Goal: Task Accomplishment & Management: Manage account settings

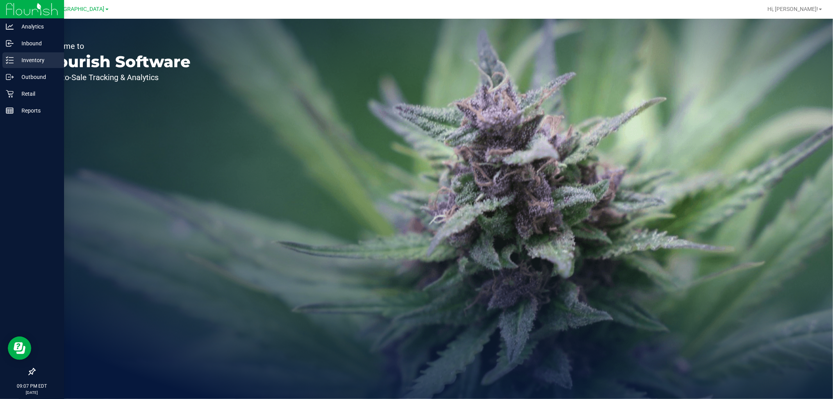
click at [11, 56] on icon at bounding box center [10, 60] width 8 height 8
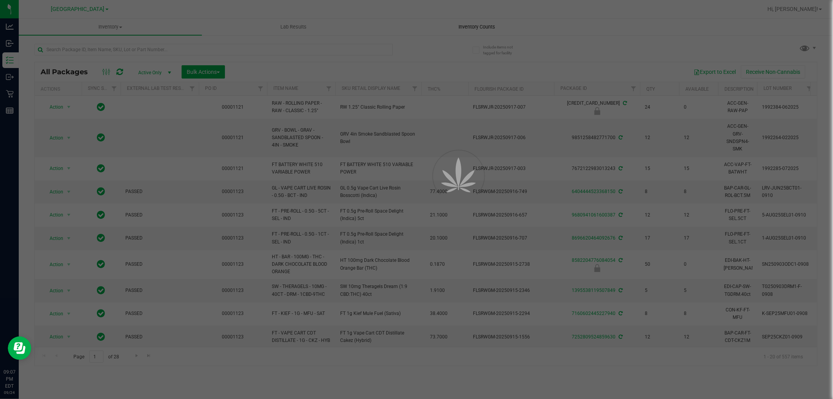
click at [491, 25] on span "Inventory Counts" at bounding box center [477, 26] width 58 height 7
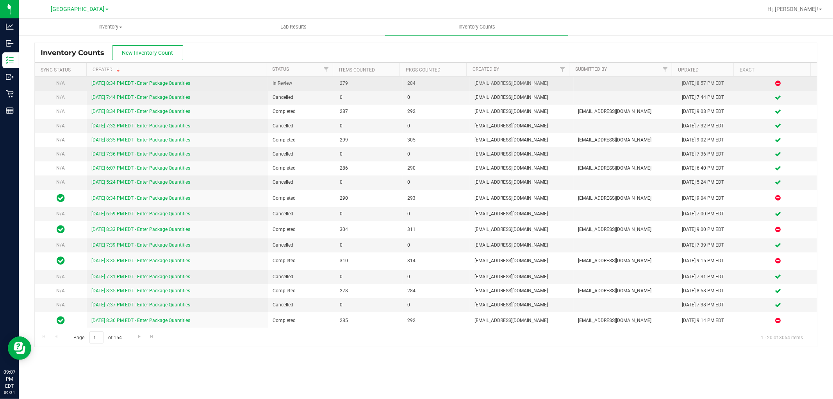
click at [139, 83] on link "[DATE] 8:34 PM EDT - Enter Package Quantities" at bounding box center [140, 82] width 99 height 5
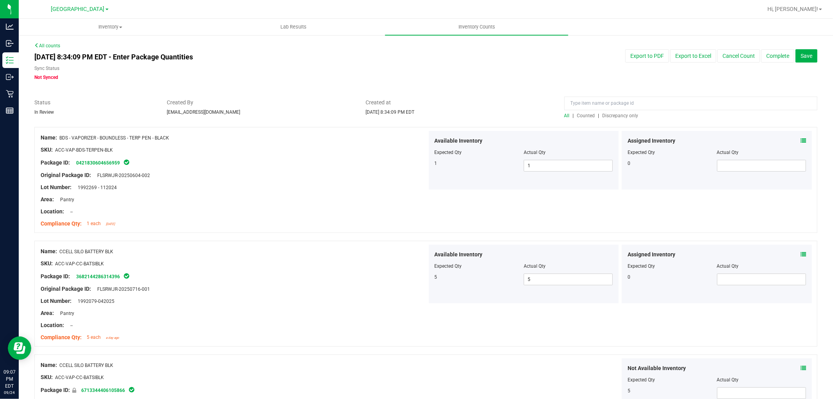
click at [607, 116] on span "Discrepancy only" at bounding box center [620, 115] width 36 height 5
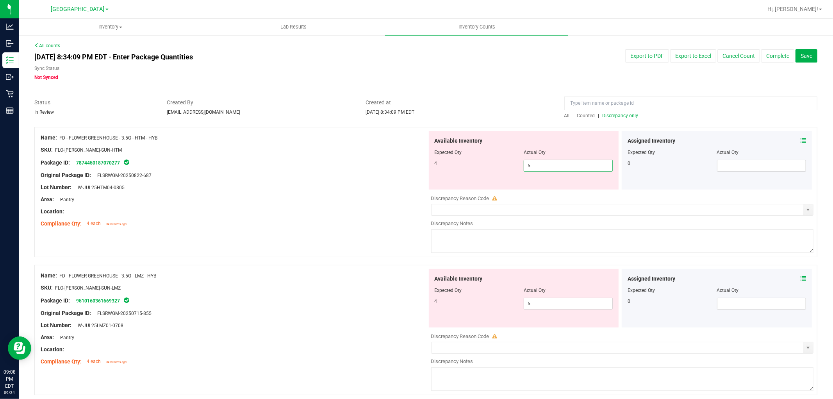
click at [539, 164] on span "5 5" at bounding box center [568, 166] width 89 height 12
type input "4"
click at [528, 309] on div "Available Inventory Expected Qty Actual Qty 4 5 5" at bounding box center [620, 331] width 387 height 124
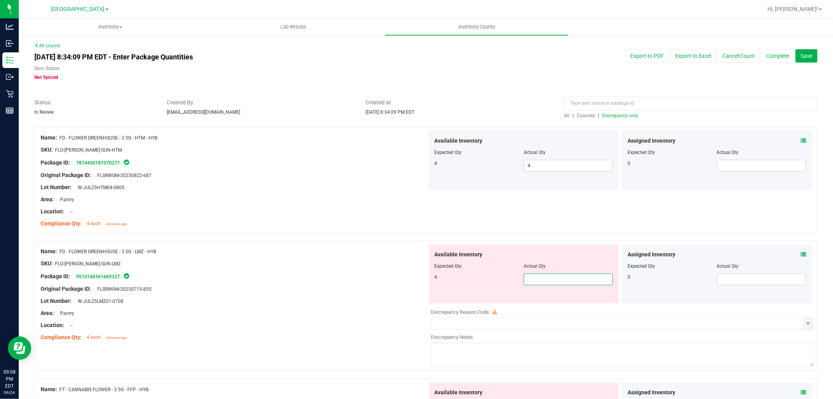
type input "4"
click at [306, 249] on div "Name: FD - FLOWER GREENHOUSE - 3.5G - LMZ - HYB" at bounding box center [234, 251] width 387 height 8
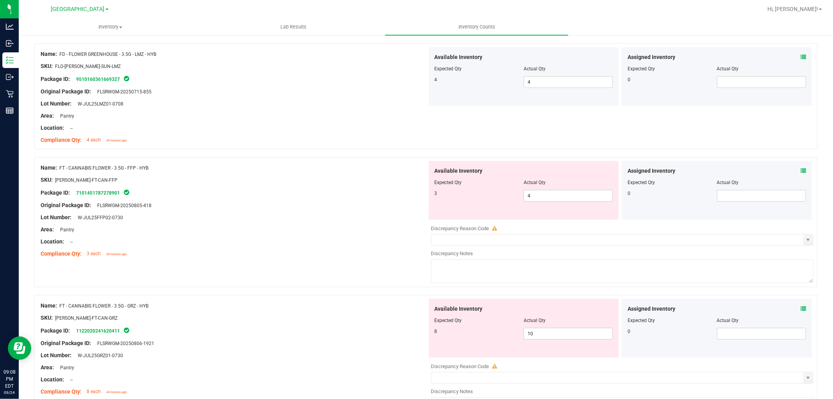
scroll to position [217, 0]
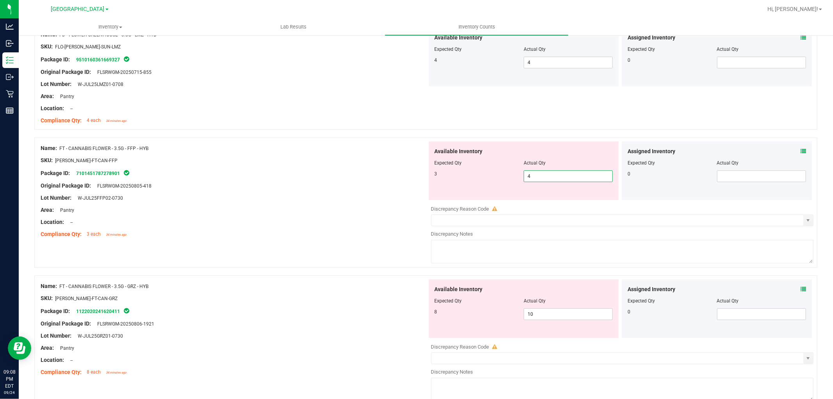
click at [547, 171] on span "4 4" at bounding box center [568, 176] width 89 height 12
type input "3"
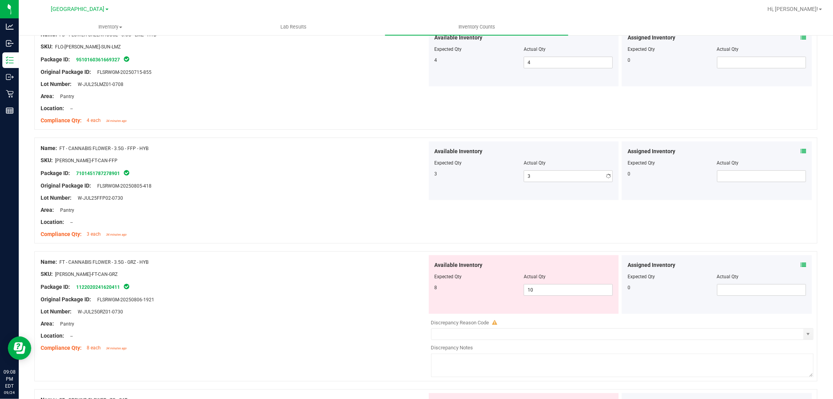
click at [336, 153] on div at bounding box center [234, 154] width 387 height 4
drag, startPoint x: 568, startPoint y: 287, endPoint x: 242, endPoint y: 278, distance: 325.8
click at [252, 283] on div "Name: FT - CANNABIS FLOWER - 3.5G - GRZ - HYB SKU: [PERSON_NAME]-FT-CAN-GRZ Pac…" at bounding box center [425, 316] width 783 height 130
type input "8"
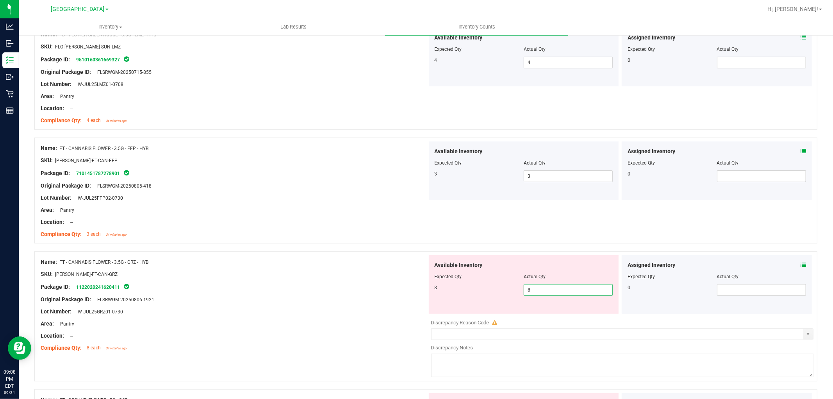
click at [196, 197] on div "Lot Number: W-JUL25FFP02-0730" at bounding box center [234, 198] width 387 height 8
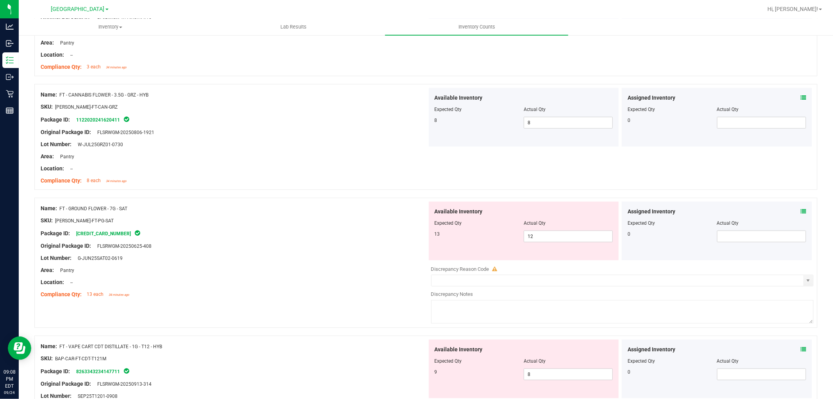
scroll to position [390, 0]
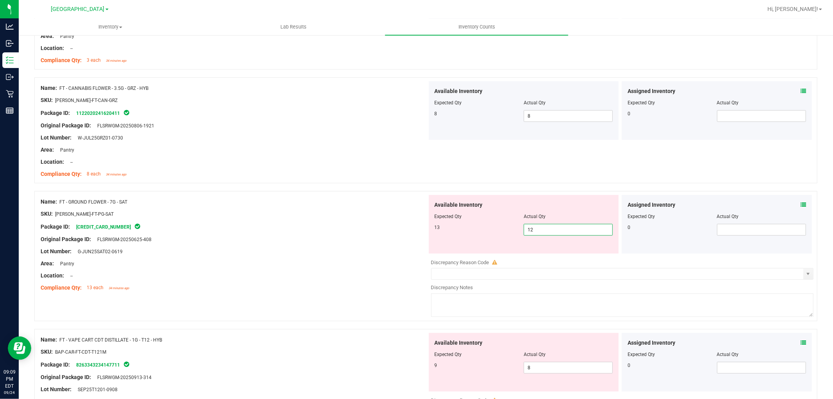
click at [551, 233] on span "12 12" at bounding box center [568, 230] width 89 height 12
type input "13"
click at [319, 253] on div "Lot Number: G-JUN25SAT02-0619" at bounding box center [234, 251] width 387 height 8
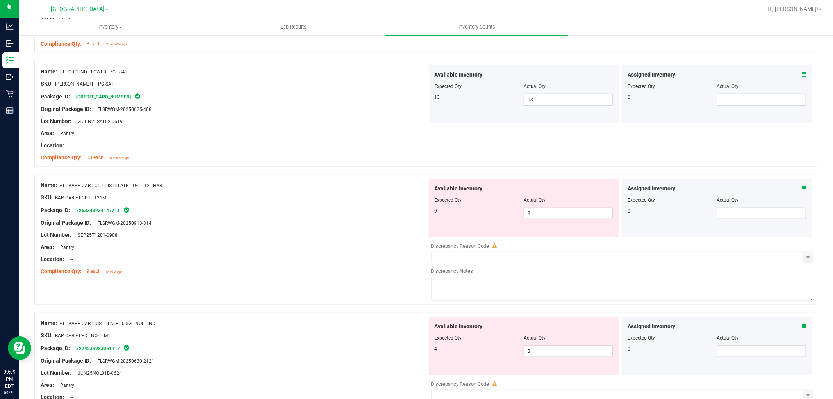
scroll to position [564, 0]
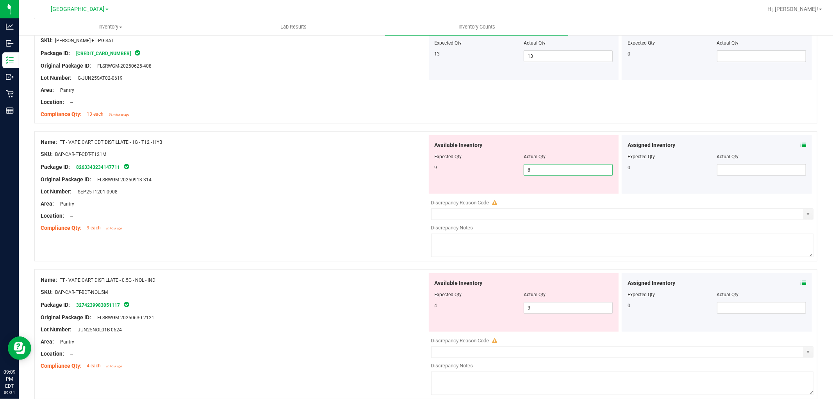
drag, startPoint x: 544, startPoint y: 167, endPoint x: 406, endPoint y: 143, distance: 139.6
click at [406, 143] on div "Name: FT - VAPE CART CDT DISTILLATE - 1G - T12 - HYB SKU: BAP-CAR-FT-CDT-T121M …" at bounding box center [425, 196] width 783 height 130
type input "9"
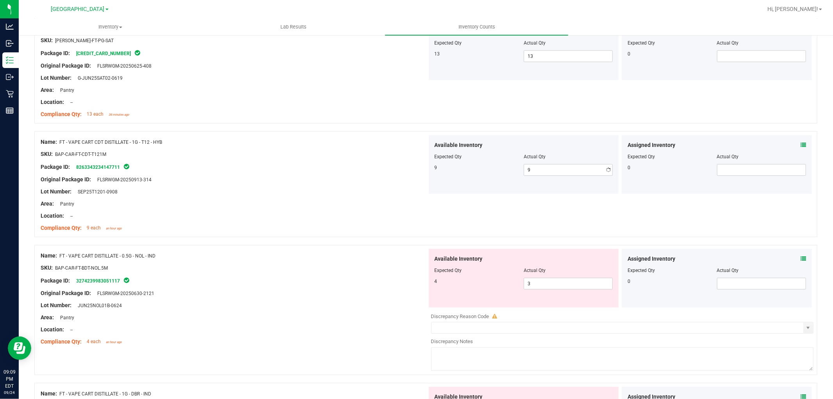
click at [333, 116] on div "Compliance Qty: 13 each 34 minutes ago" at bounding box center [234, 114] width 387 height 8
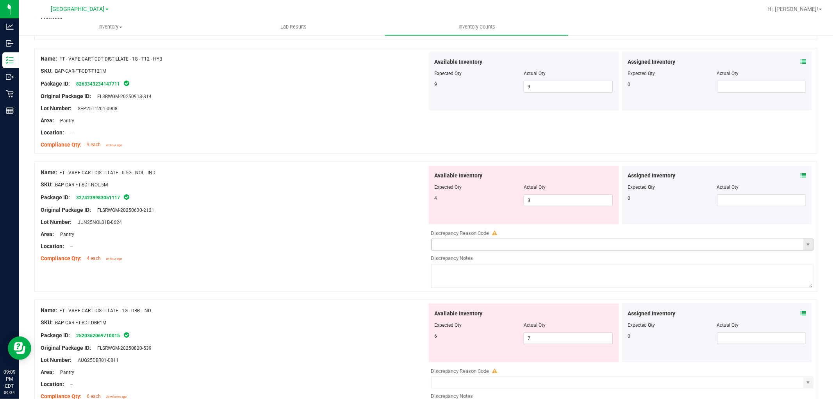
scroll to position [651, 0]
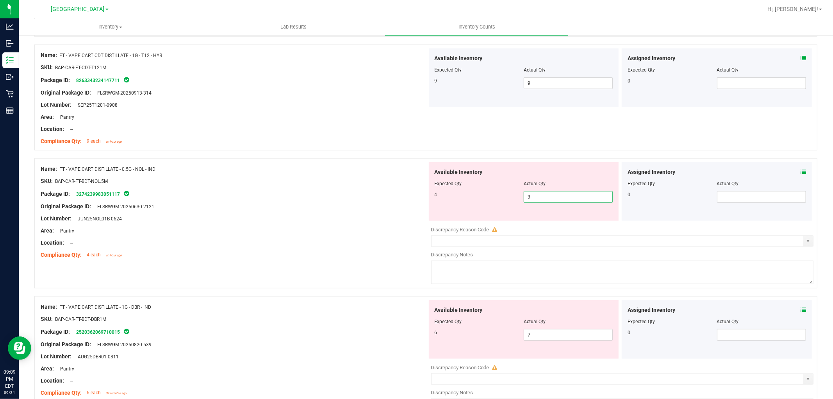
click at [548, 198] on span "3 3" at bounding box center [568, 197] width 89 height 12
type input "4"
click at [316, 262] on div "Name: FT - VAPE CART DISTILLATE - 0.5G - NOL - IND SKU: BAP-CAR-FT-BDT-NOL.5M P…" at bounding box center [425, 223] width 783 height 130
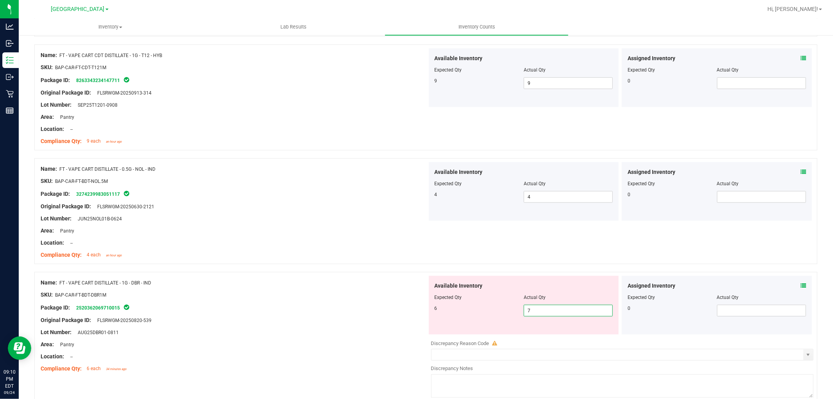
click at [533, 314] on span "7 7" at bounding box center [568, 311] width 89 height 12
type input "6"
click at [272, 286] on div "Name: FT - VAPE CART DISTILLATE - 1G - DBR - IND" at bounding box center [234, 282] width 387 height 8
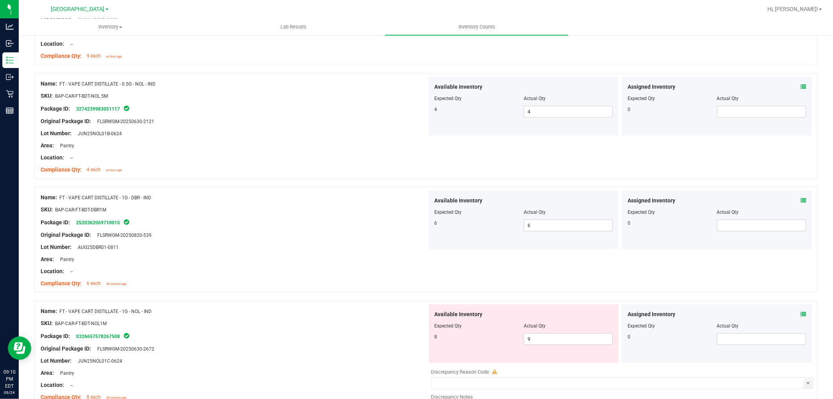
scroll to position [824, 0]
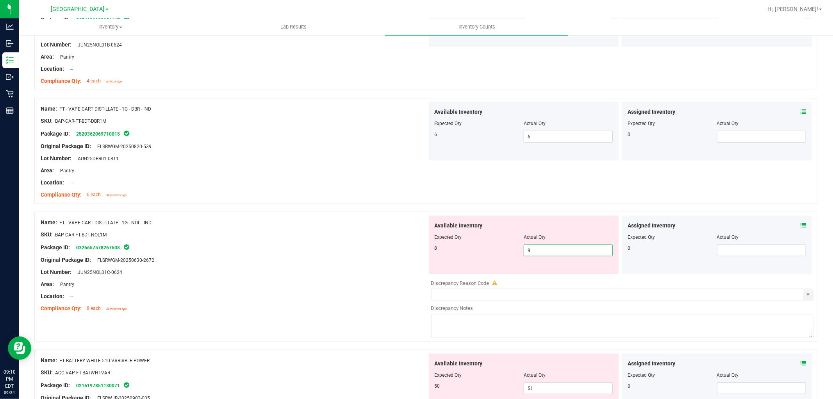
click at [542, 249] on span "9 9" at bounding box center [568, 250] width 89 height 12
type input "8"
click at [259, 240] on div at bounding box center [234, 241] width 387 height 4
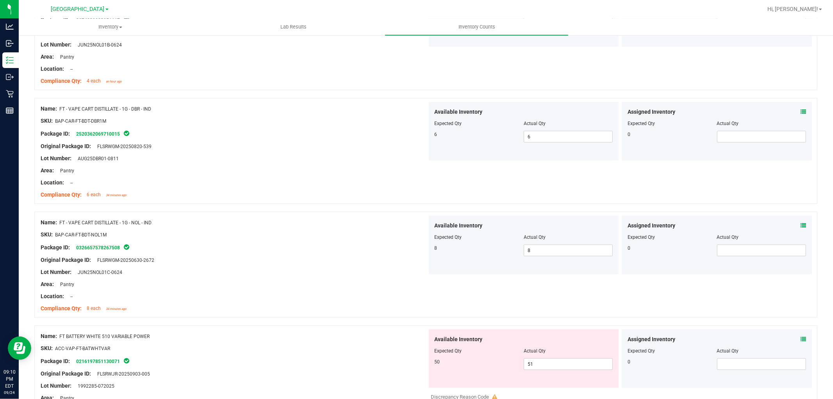
scroll to position [954, 0]
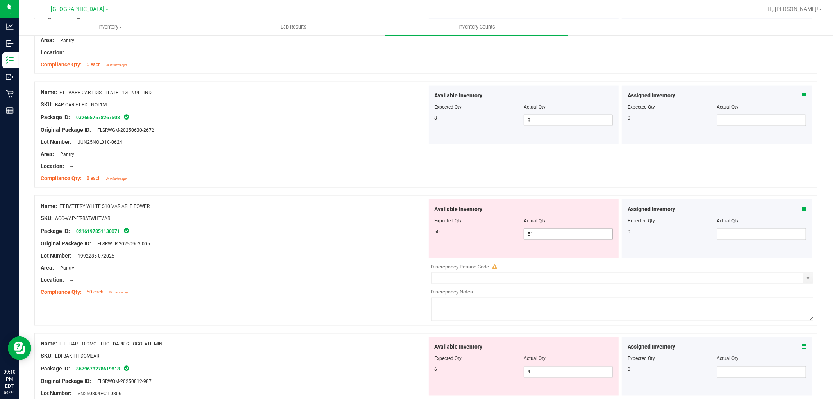
click at [544, 236] on span "51 51" at bounding box center [568, 234] width 89 height 12
type input "50"
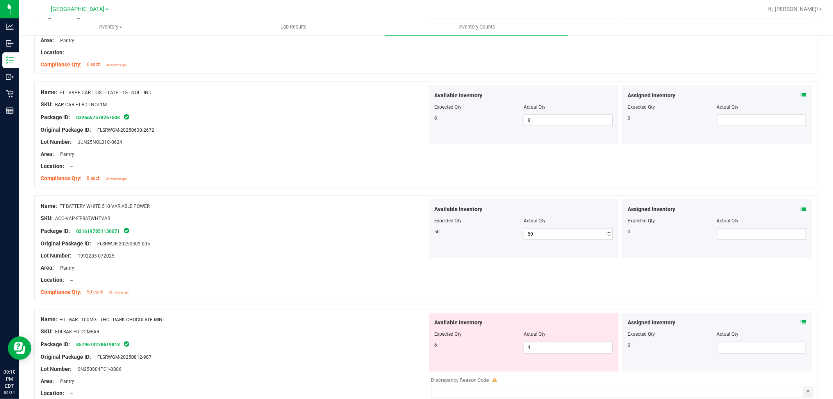
click at [295, 257] on div "Lot Number: 1992285-072025" at bounding box center [234, 255] width 387 height 8
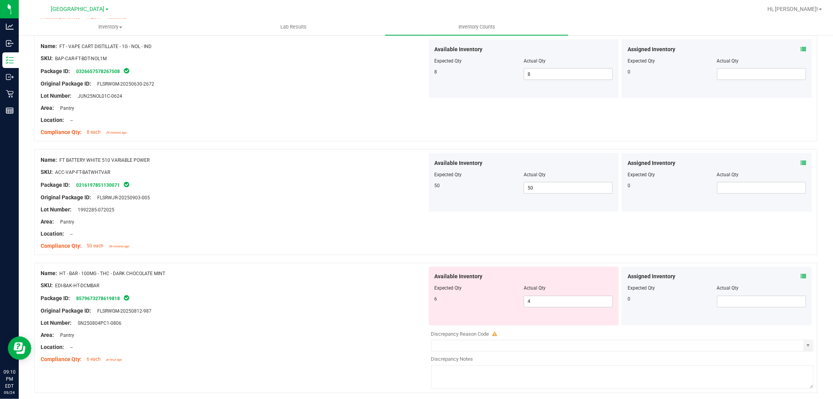
scroll to position [1084, 0]
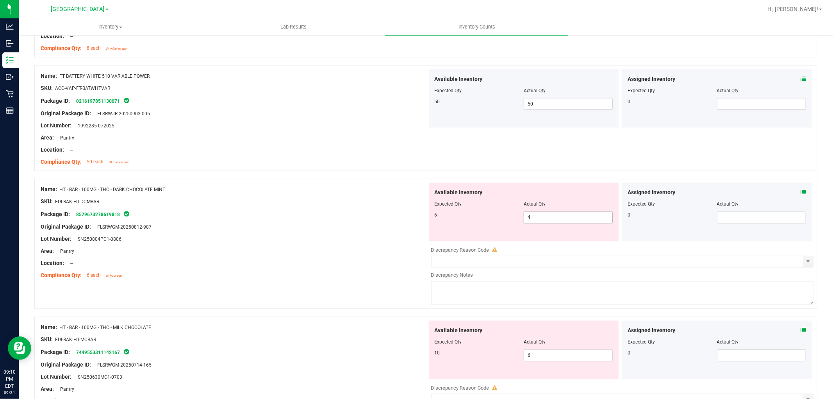
click at [552, 223] on span "4 4" at bounding box center [568, 218] width 89 height 12
type input "6"
click at [303, 244] on div at bounding box center [234, 245] width 387 height 4
type input "6"
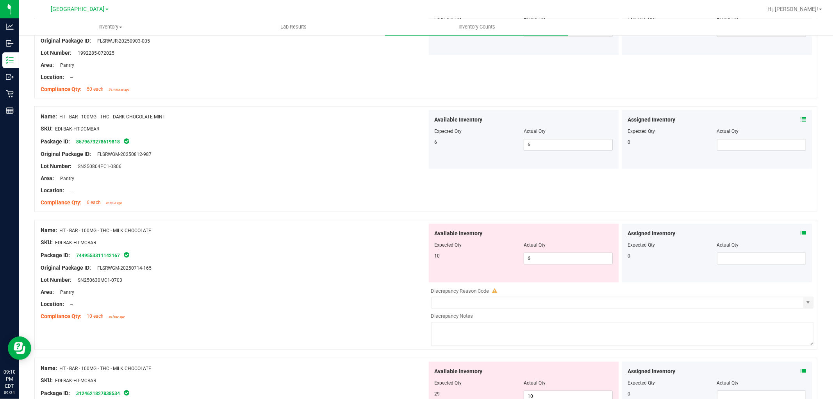
scroll to position [1161, 0]
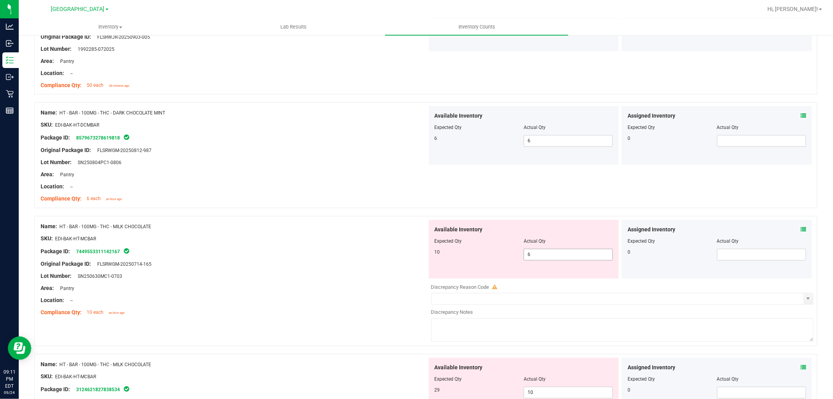
click at [579, 253] on span "6 6" at bounding box center [568, 255] width 89 height 12
type input "9"
click at [242, 191] on div at bounding box center [234, 193] width 387 height 4
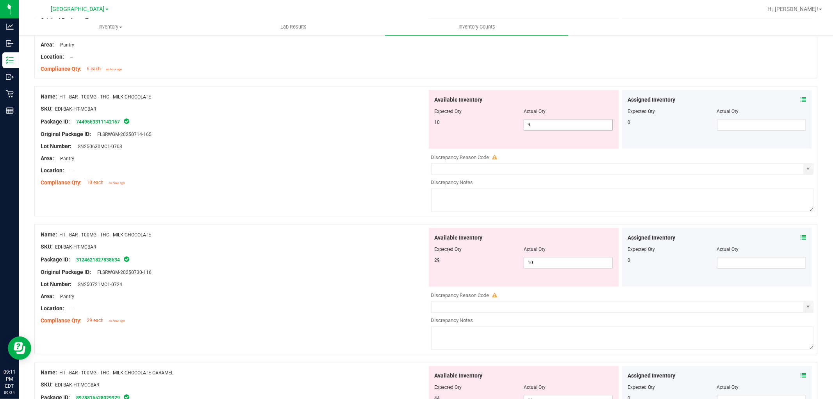
click at [534, 127] on input "9" at bounding box center [568, 124] width 88 height 11
type input "10"
click at [552, 263] on div "Available Inventory Expected Qty Actual Qty 29 10 10" at bounding box center [620, 290] width 387 height 124
type input "10"
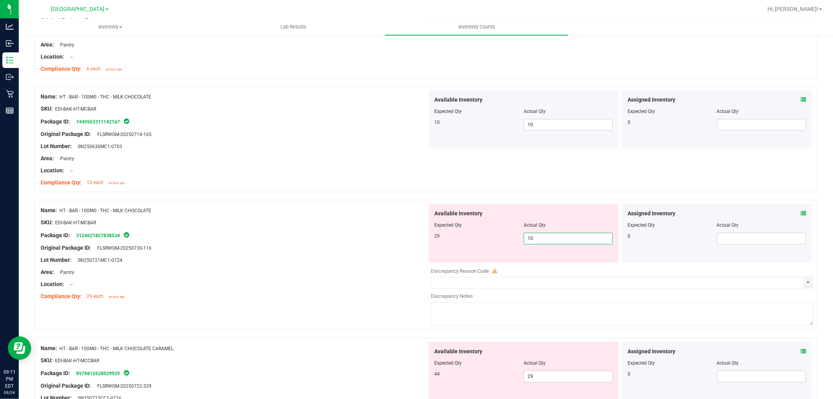
type input "1"
type input "29"
click at [384, 279] on div at bounding box center [234, 278] width 387 height 4
type input "29"
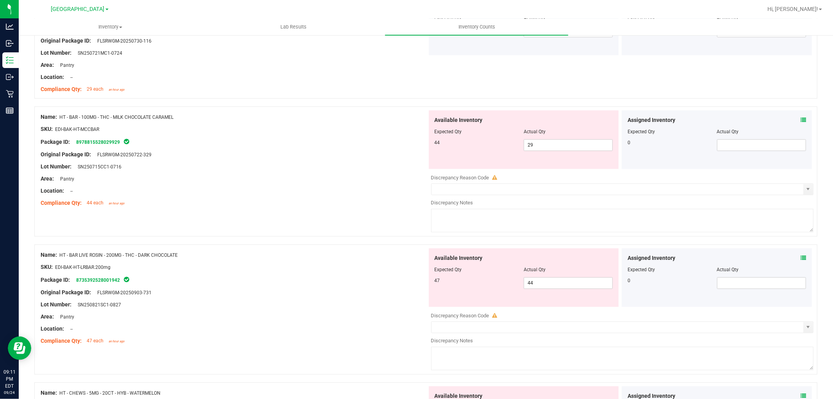
scroll to position [1501, 0]
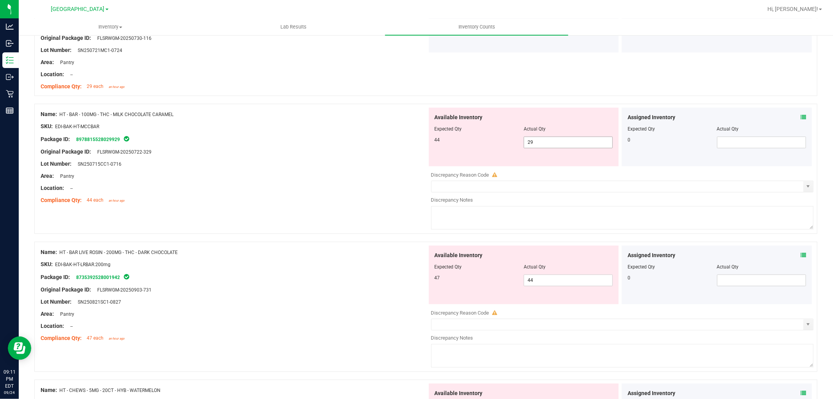
click at [541, 145] on input "29" at bounding box center [568, 142] width 88 height 11
type input "2"
type input "44"
click at [335, 193] on div at bounding box center [234, 194] width 387 height 4
type input "44"
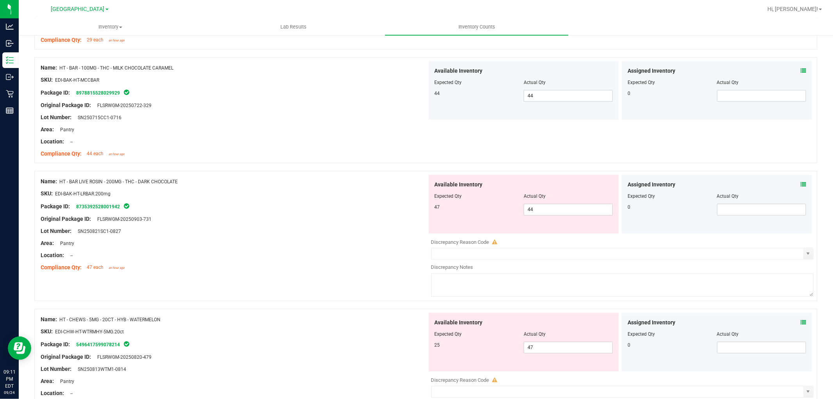
scroll to position [1551, 0]
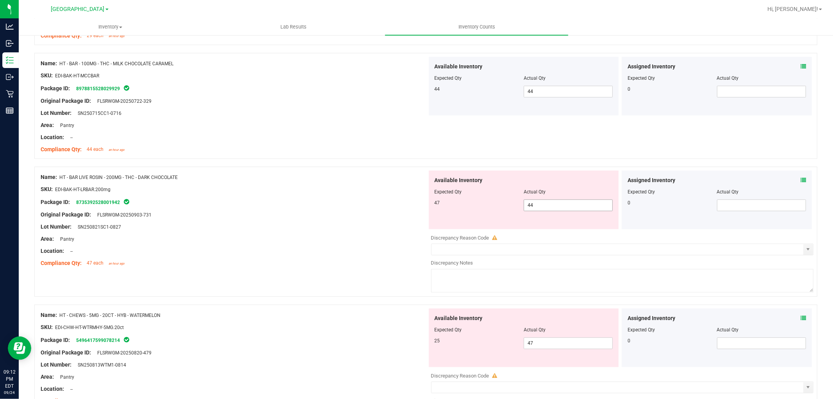
click at [549, 210] on input "44" at bounding box center [568, 205] width 88 height 11
type input "47"
click at [354, 237] on div "Area: Pantry" at bounding box center [234, 239] width 387 height 8
type input "47"
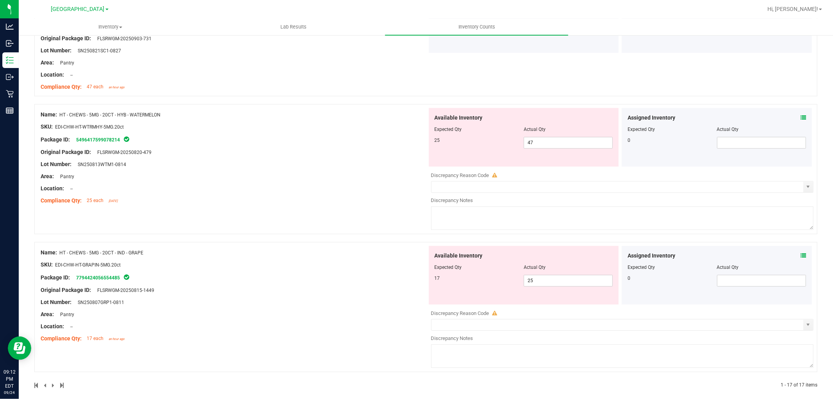
scroll to position [1736, 0]
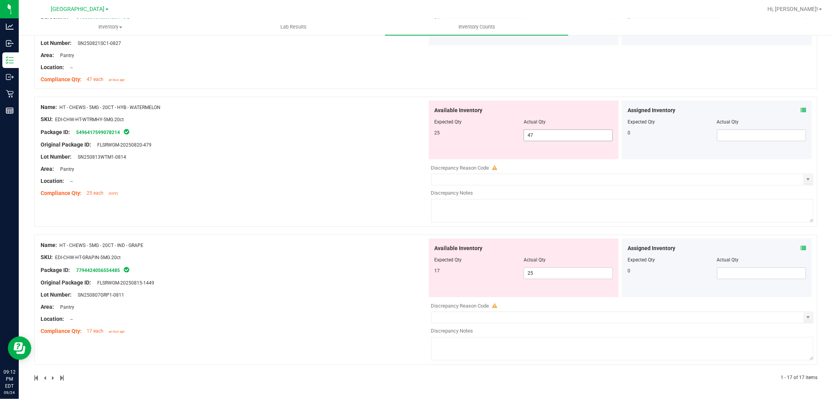
click at [539, 134] on input "47" at bounding box center [568, 135] width 88 height 11
type input "4"
type input "25"
click at [544, 274] on input "25" at bounding box center [568, 272] width 88 height 11
type input "25"
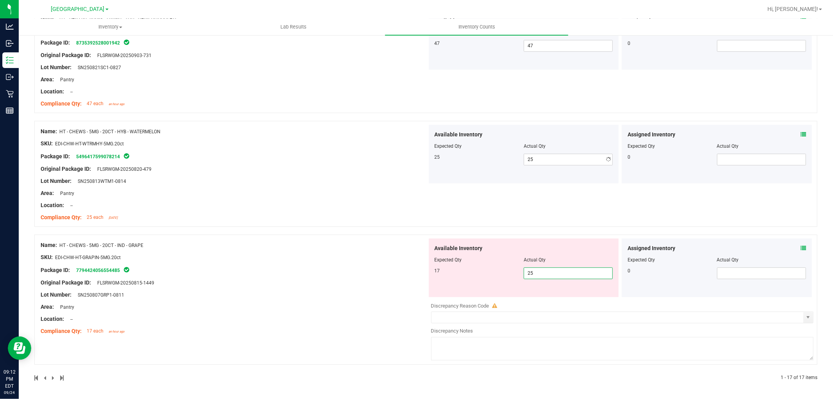
scroll to position [1712, 0]
type input "2"
type input "17"
click at [350, 261] on div "Name: HT - CHEWS - 5MG - 20CT - IND - GRAPE SKU: EDI-CHW-HT-GRAPIN-5MG.20ct Pac…" at bounding box center [425, 299] width 783 height 130
type input "17"
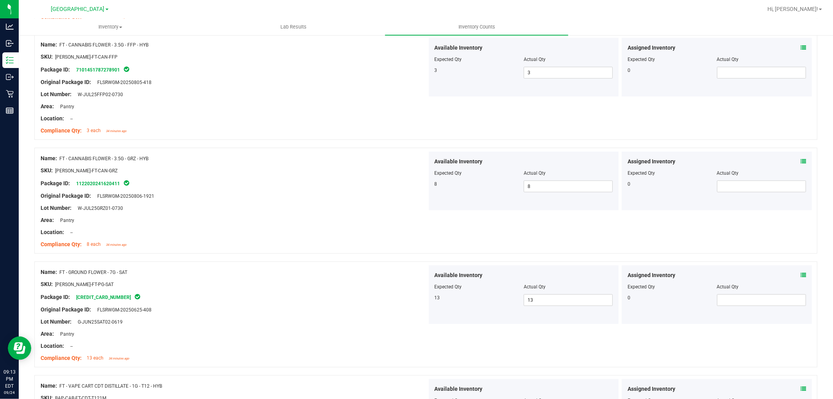
scroll to position [0, 0]
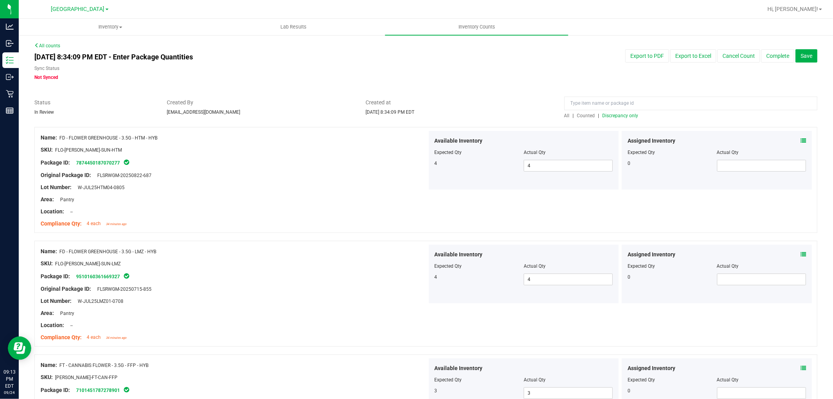
click at [618, 113] on span "Discrepancy only" at bounding box center [620, 115] width 36 height 5
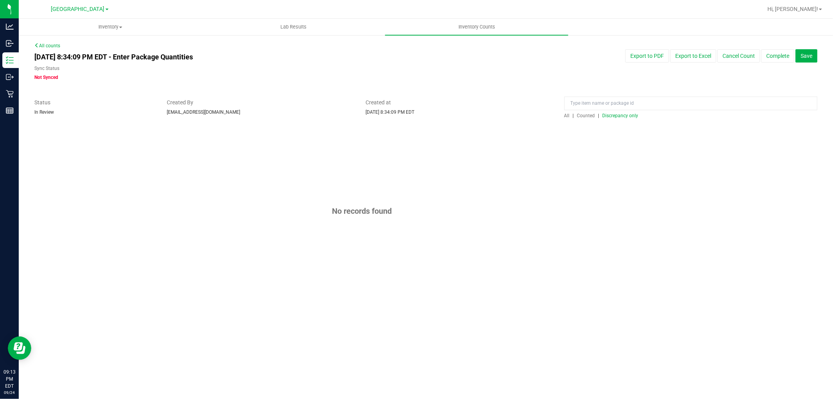
click at [774, 55] on button "Complete" at bounding box center [777, 55] width 33 height 13
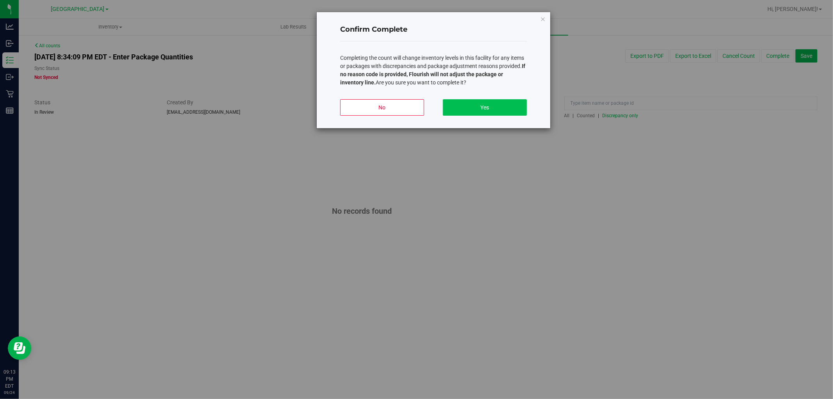
click at [494, 114] on button "Yes" at bounding box center [485, 107] width 84 height 16
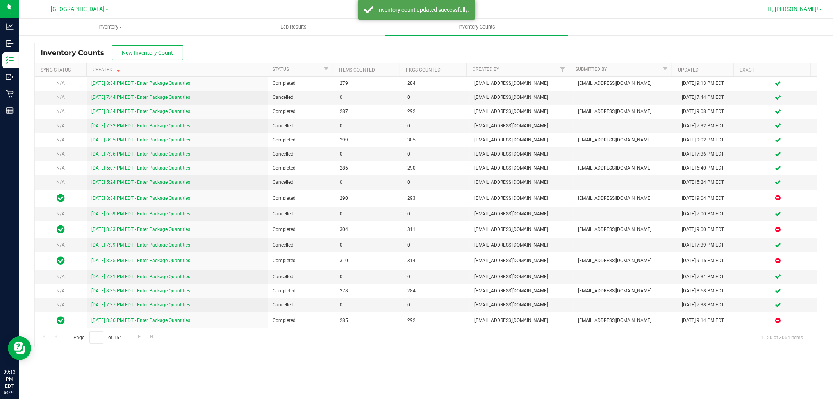
click at [810, 10] on span "Hi, [PERSON_NAME]!" at bounding box center [792, 9] width 51 height 6
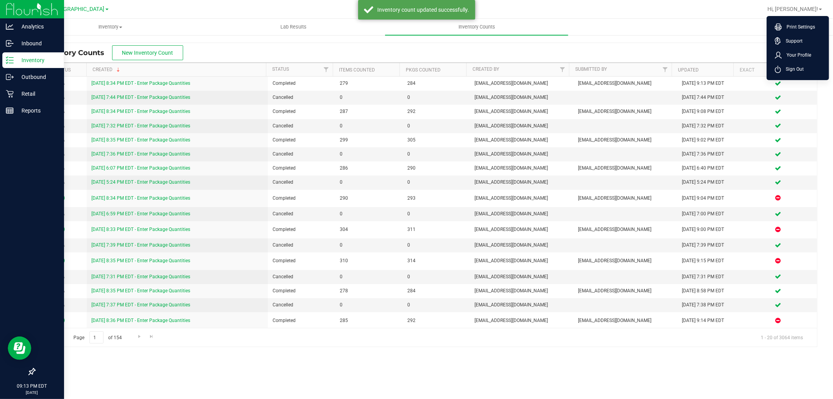
click at [17, 61] on p "Inventory" at bounding box center [37, 59] width 47 height 9
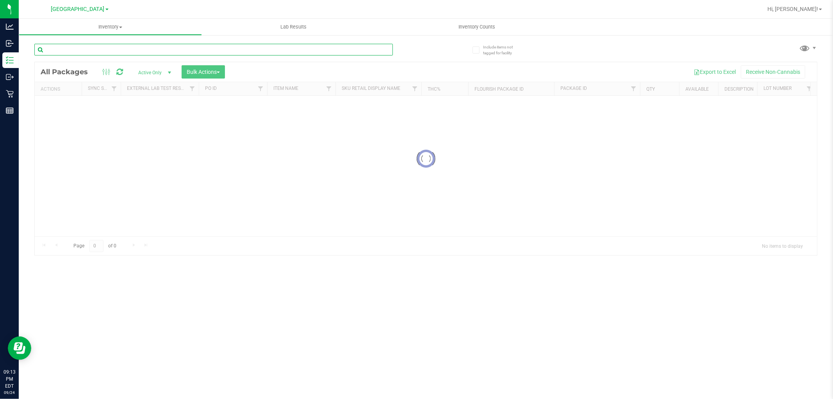
click at [125, 50] on input "text" at bounding box center [213, 50] width 358 height 12
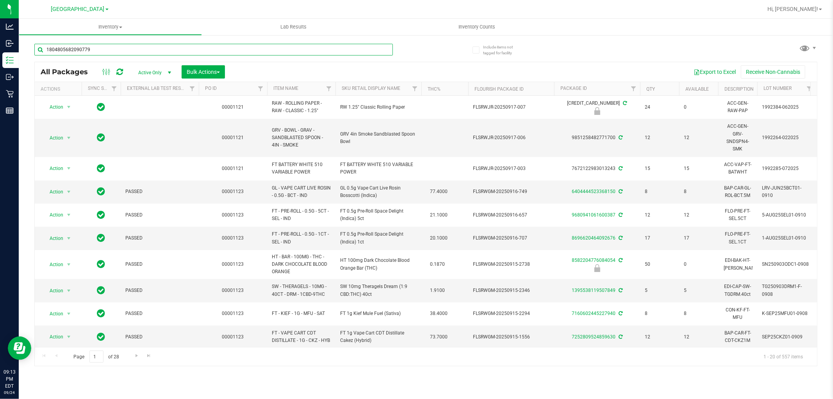
type input "1804805682090779"
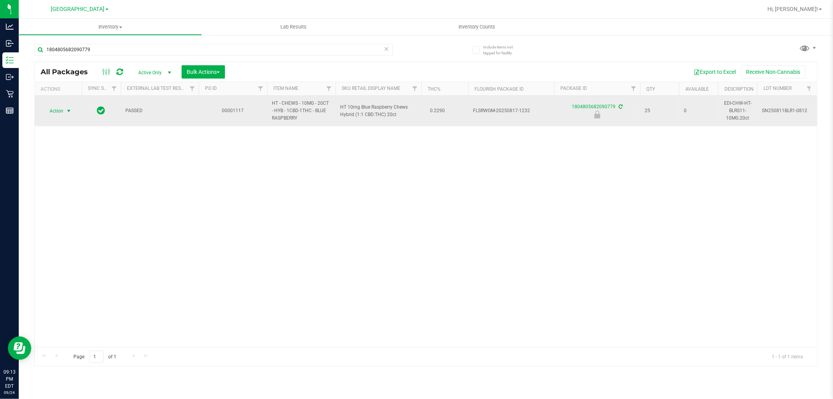
click at [67, 110] on span "select" at bounding box center [69, 111] width 6 height 6
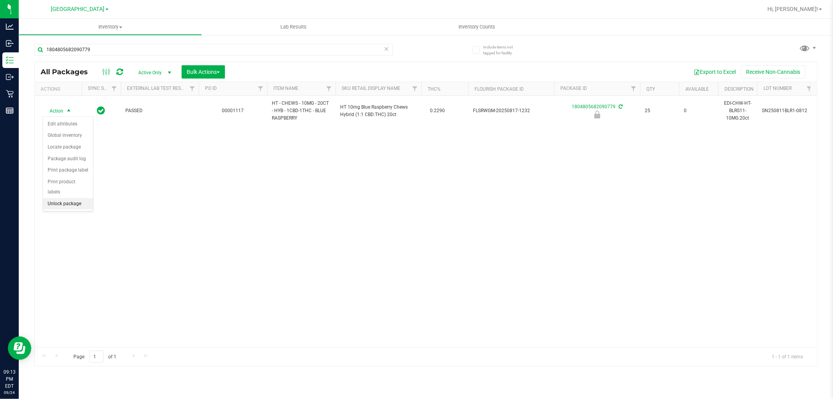
click at [77, 206] on li "Unlock package" at bounding box center [68, 204] width 50 height 12
click at [807, 10] on span "Hi, [PERSON_NAME]!" at bounding box center [792, 9] width 51 height 6
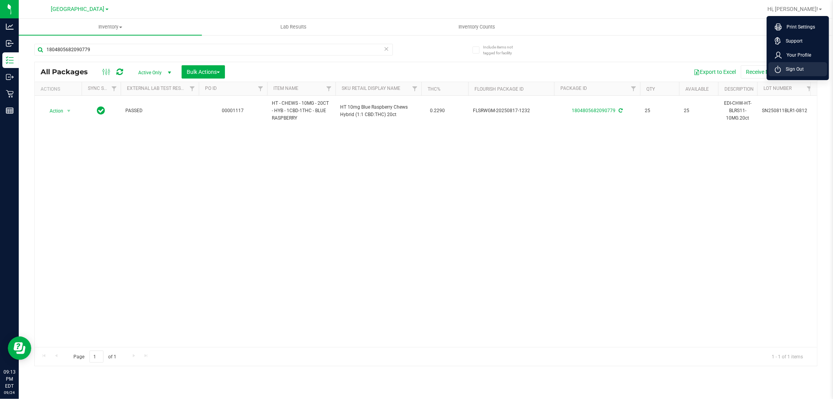
click at [793, 70] on span "Sign Out" at bounding box center [792, 69] width 23 height 8
